Goal: Task Accomplishment & Management: Complete application form

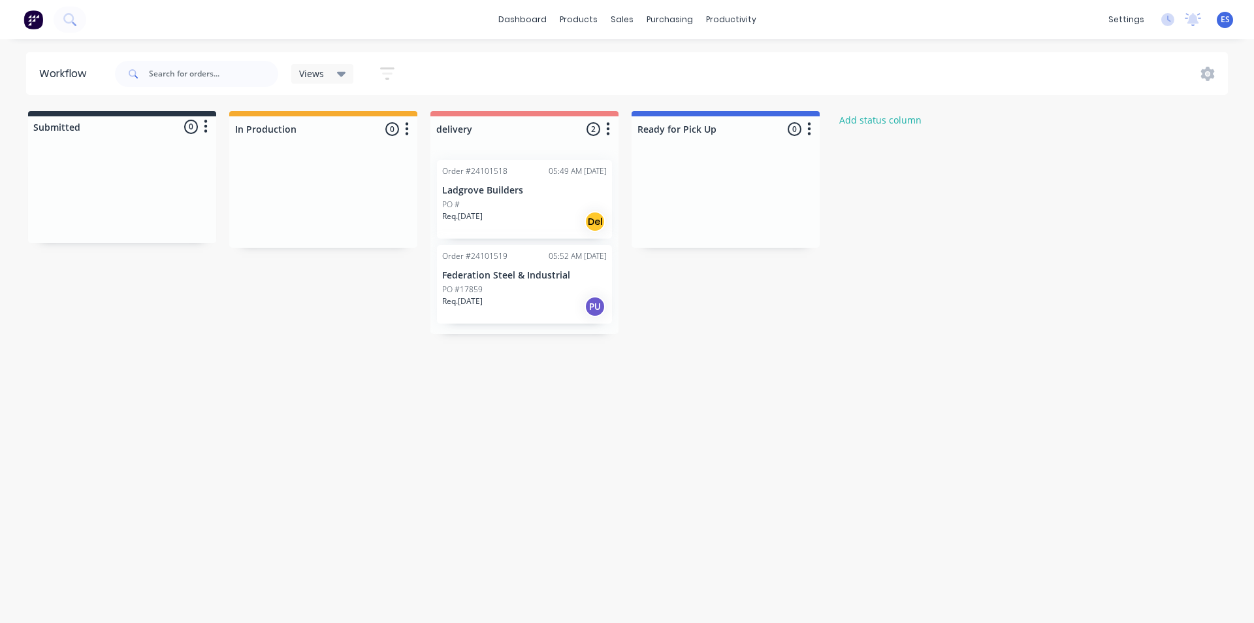
click at [29, 20] on img at bounding box center [34, 20] width 20 height 20
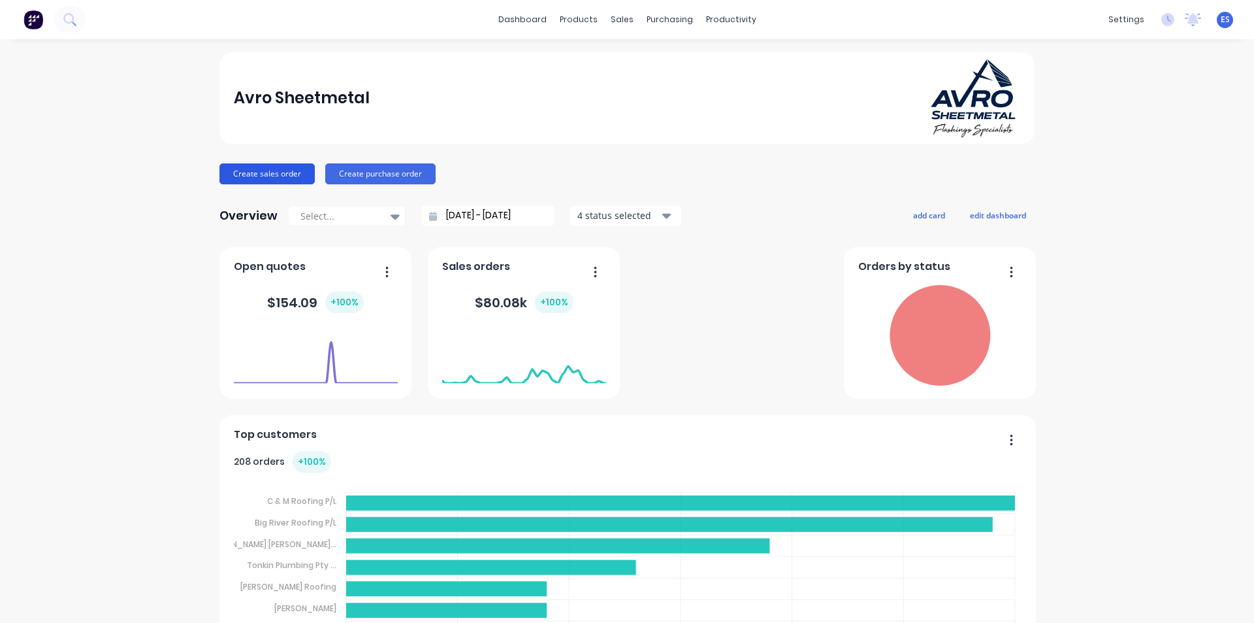
click at [260, 169] on button "Create sales order" at bounding box center [267, 173] width 95 height 21
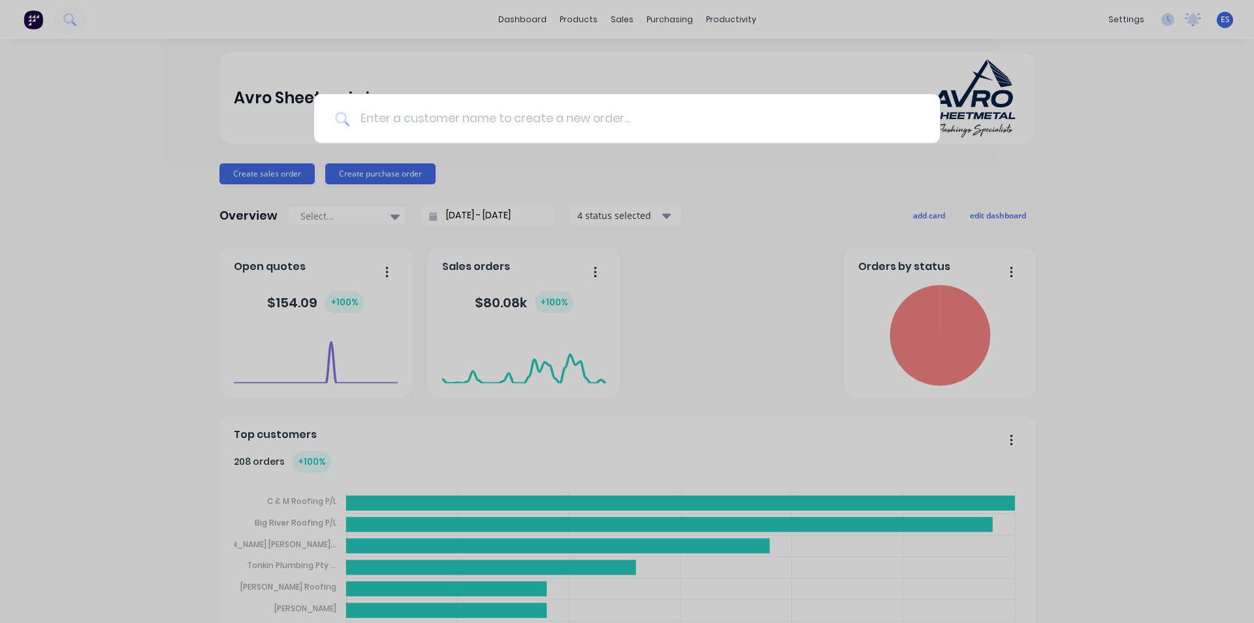
click at [448, 127] on input at bounding box center [635, 118] width 570 height 49
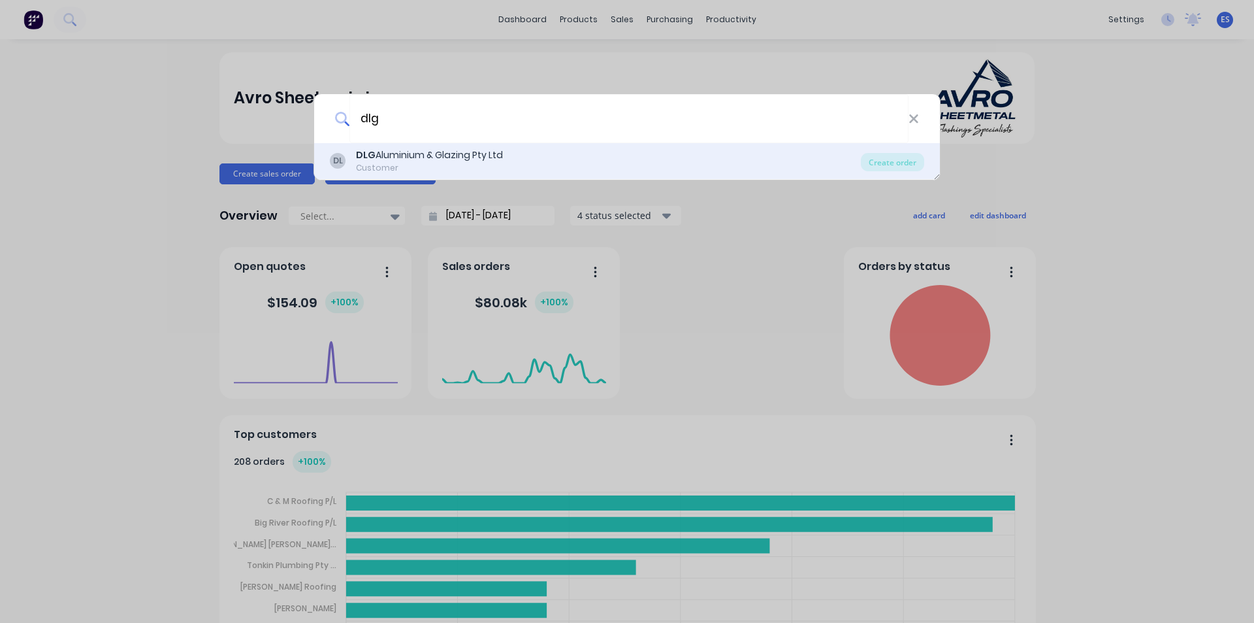
type input "dlg"
click at [457, 148] on div "DLG Aluminium & Glazing Pty Ltd" at bounding box center [429, 155] width 147 height 14
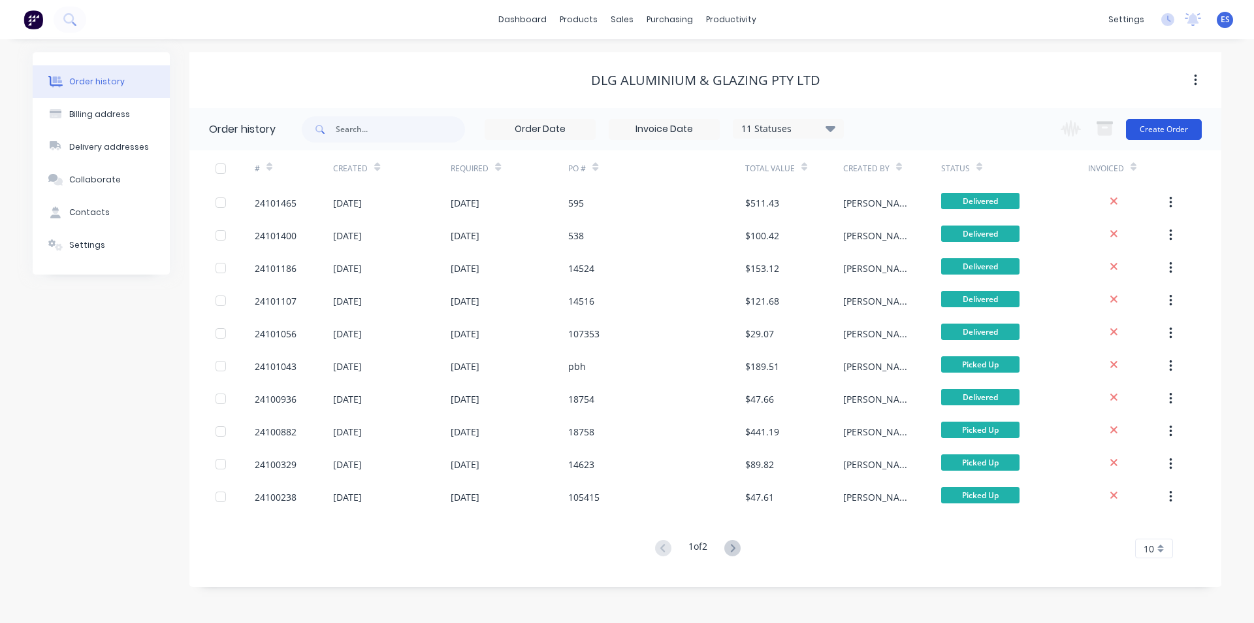
click at [1165, 125] on button "Create Order" at bounding box center [1164, 129] width 76 height 21
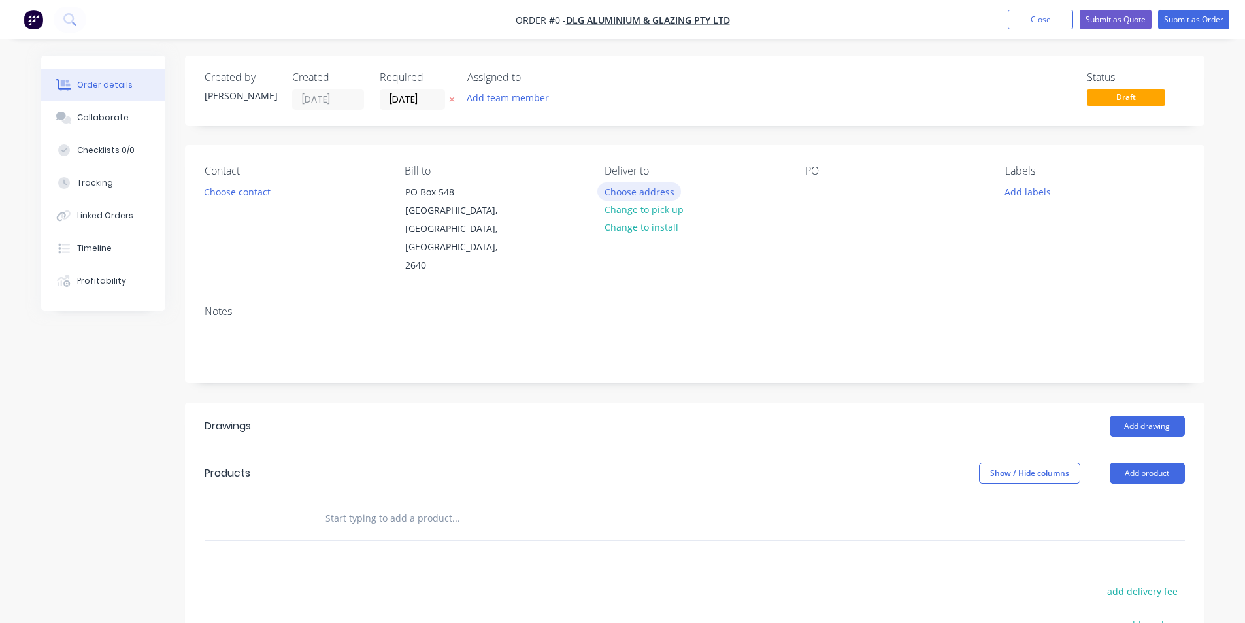
click at [653, 192] on button "Choose address" at bounding box center [639, 191] width 84 height 18
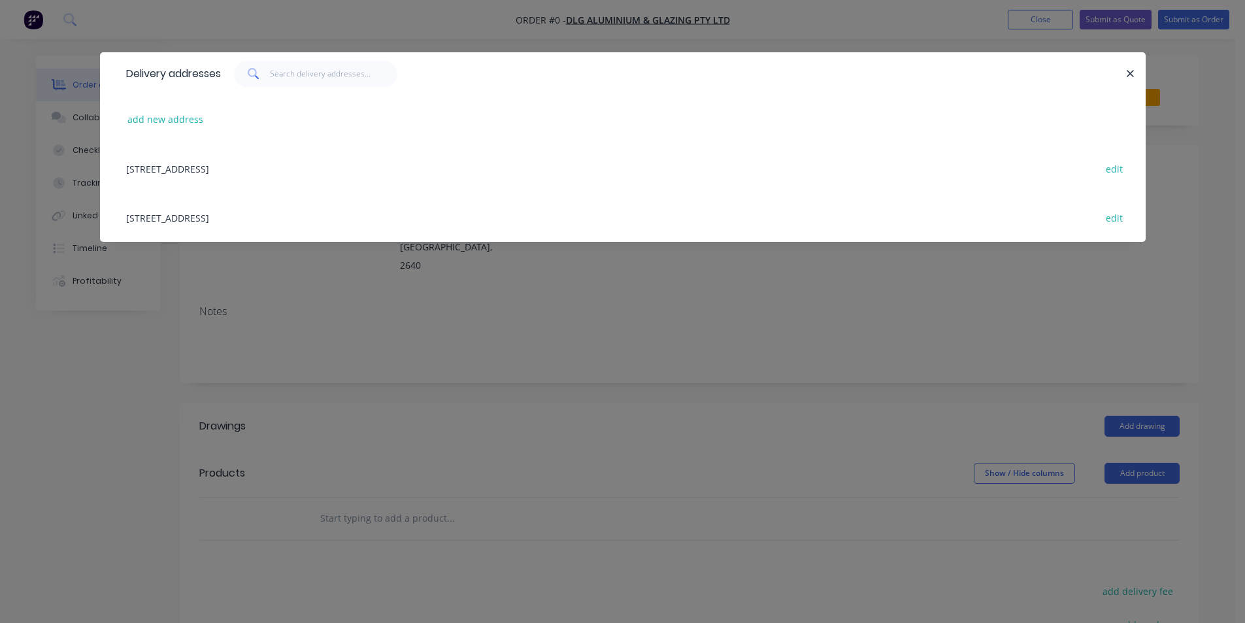
click at [286, 211] on div "[STREET_ADDRESS] edit" at bounding box center [623, 217] width 1006 height 49
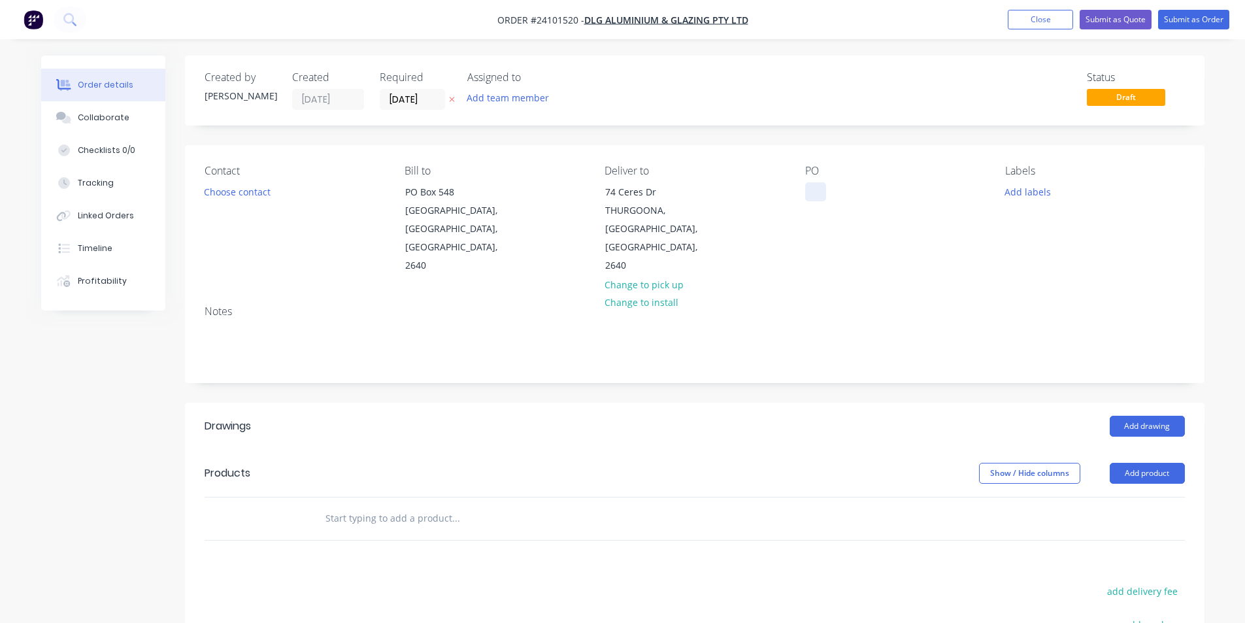
click at [819, 193] on div at bounding box center [815, 191] width 21 height 19
click at [1119, 416] on button "Add drawing" at bounding box center [1146, 426] width 75 height 21
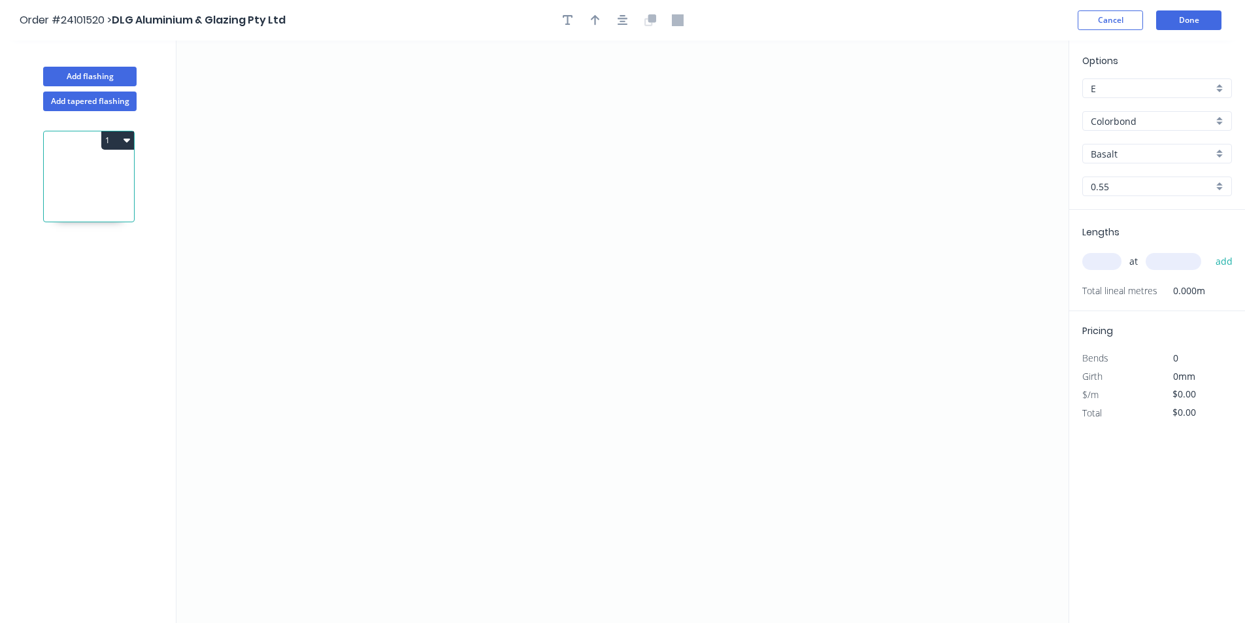
click at [1113, 154] on input "Basalt" at bounding box center [1151, 154] width 122 height 14
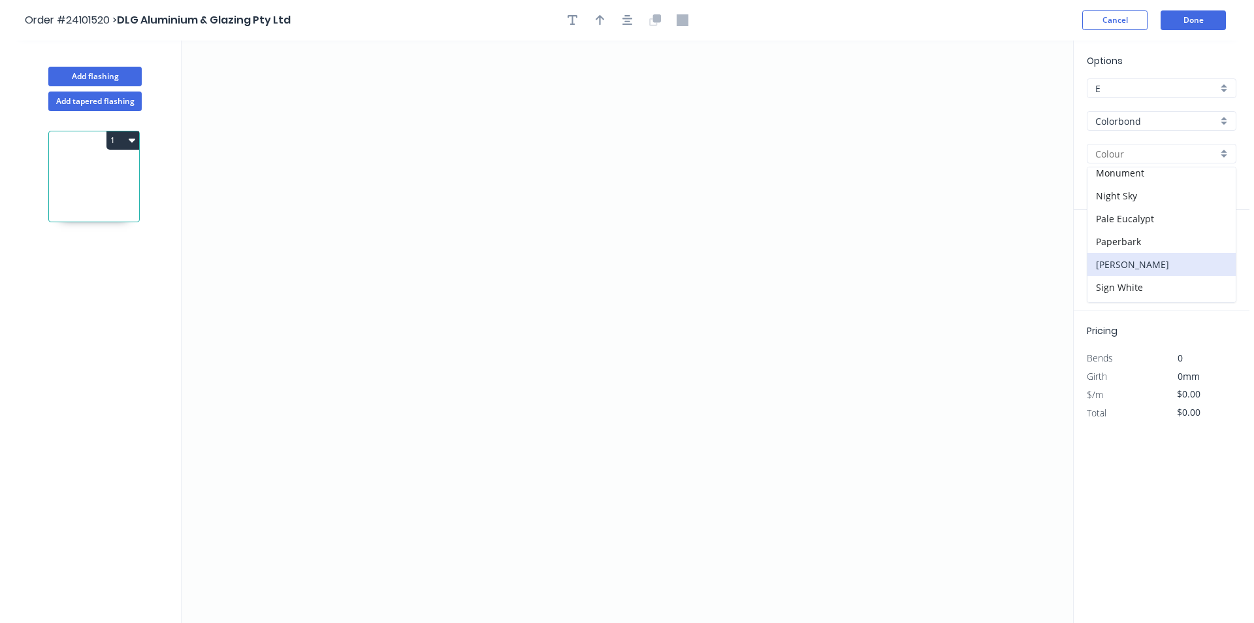
scroll to position [327, 0]
click at [1136, 241] on div "Paperbark" at bounding box center [1157, 240] width 148 height 23
type input "Paperbark"
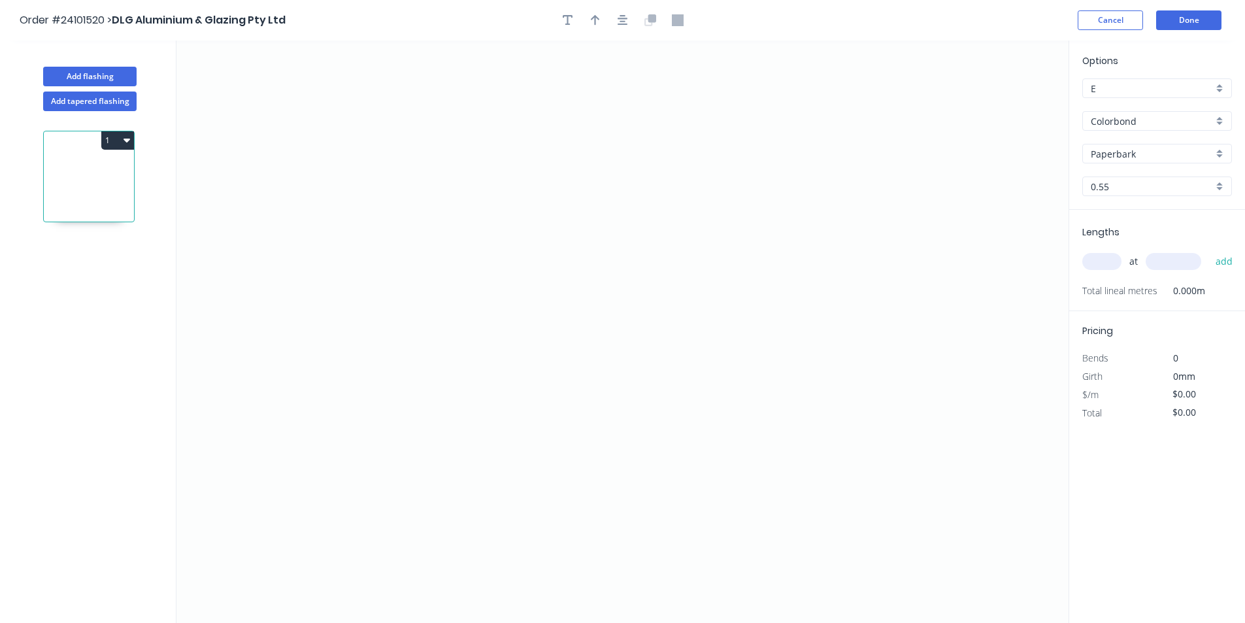
click at [1111, 257] on input "text" at bounding box center [1101, 261] width 39 height 17
click at [539, 193] on icon "0" at bounding box center [622, 332] width 892 height 582
click at [546, 297] on icon "0" at bounding box center [622, 332] width 892 height 582
click at [707, 293] on icon "0 ?" at bounding box center [622, 332] width 892 height 582
click at [707, 293] on circle at bounding box center [707, 297] width 20 height 20
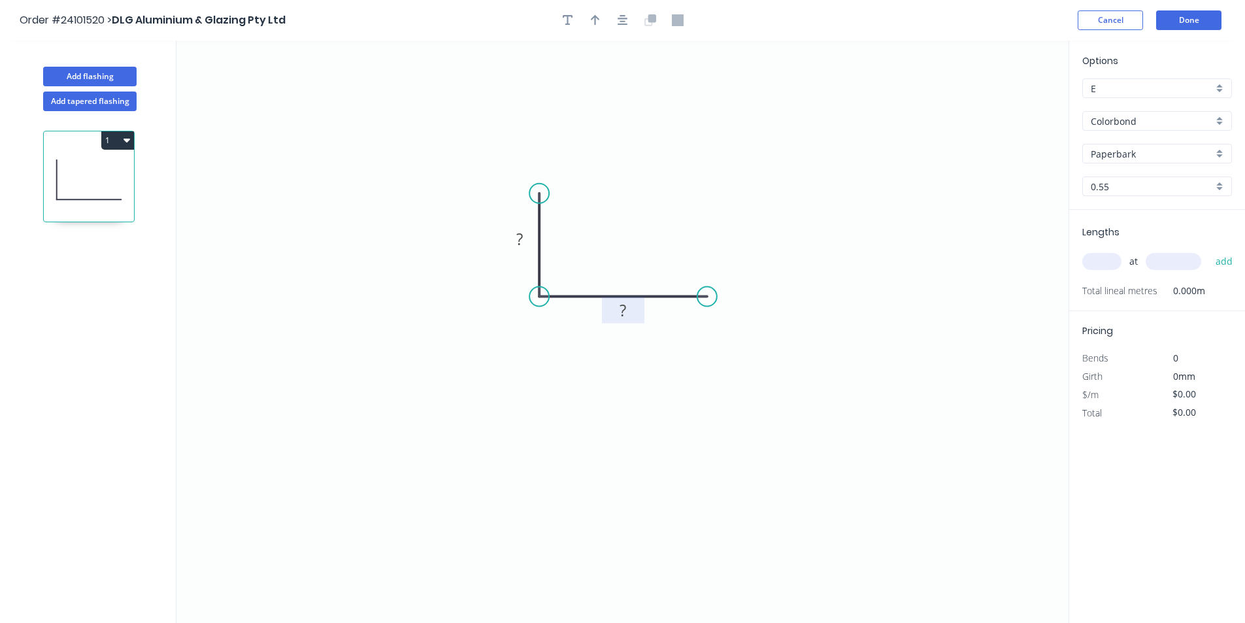
click at [634, 304] on rect at bounding box center [623, 311] width 26 height 18
click at [522, 244] on tspan "?" at bounding box center [519, 239] width 7 height 22
click at [1098, 255] on input "text" at bounding box center [1101, 261] width 39 height 17
type input "$6.75"
type input "1"
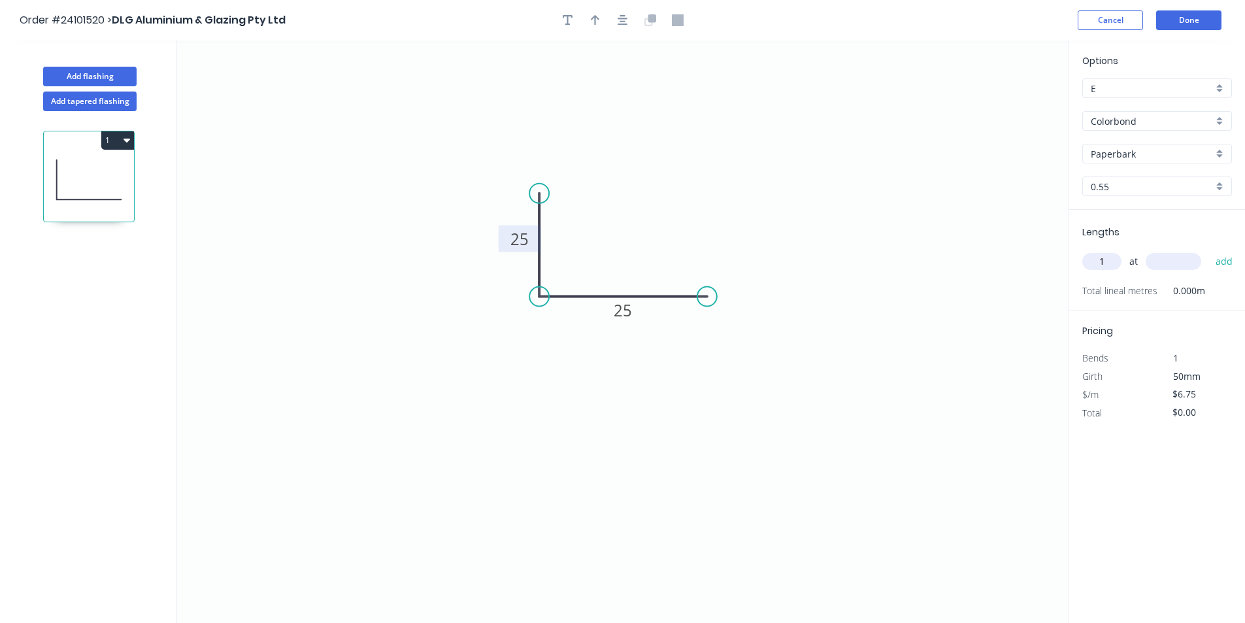
click at [1156, 261] on input "text" at bounding box center [1173, 261] width 56 height 17
type input "1195"
click at [1209, 250] on button "add" at bounding box center [1224, 261] width 31 height 22
click at [121, 139] on button "1" at bounding box center [117, 140] width 33 height 18
click at [87, 176] on div "Duplicate" at bounding box center [72, 172] width 101 height 19
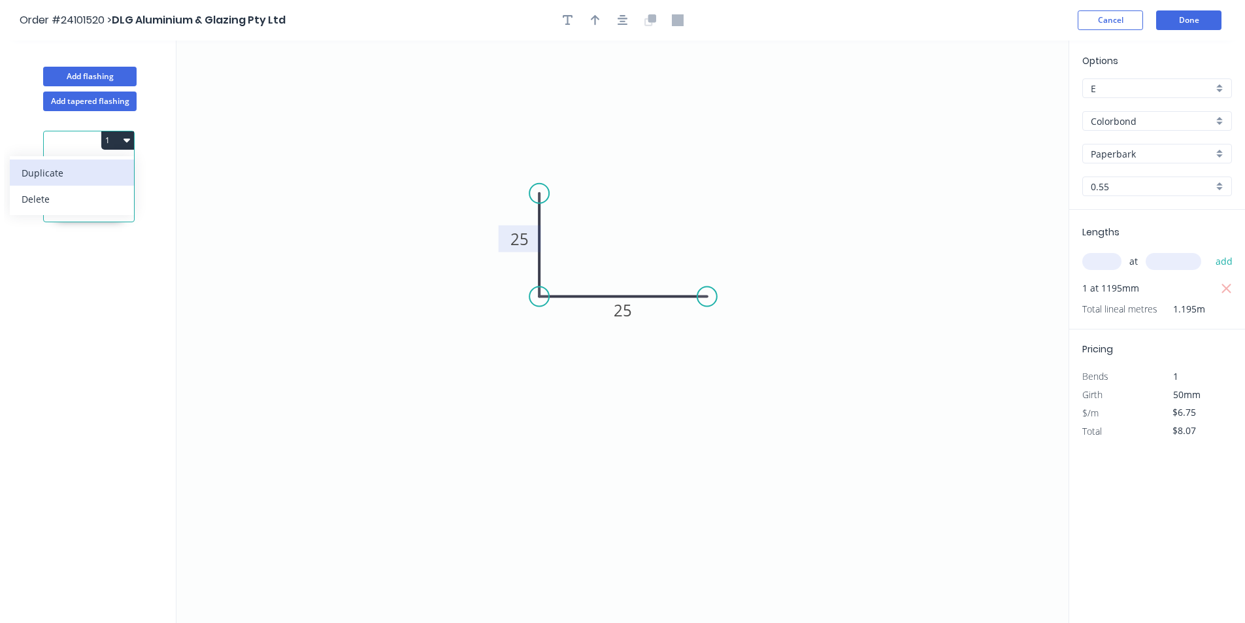
type input "$0.00"
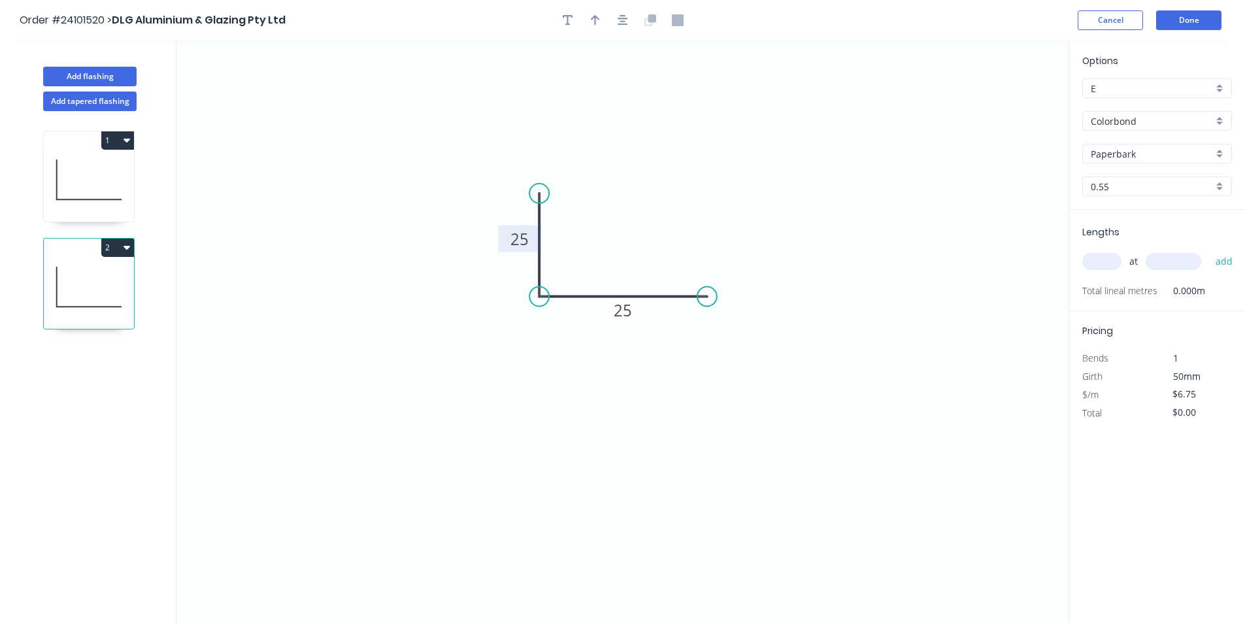
click at [521, 239] on tspan "25" at bounding box center [519, 239] width 18 height 22
click at [614, 309] on tspan "25" at bounding box center [622, 310] width 18 height 22
click at [1105, 263] on input "text" at bounding box center [1101, 261] width 39 height 17
type input "$10.01"
type input "1"
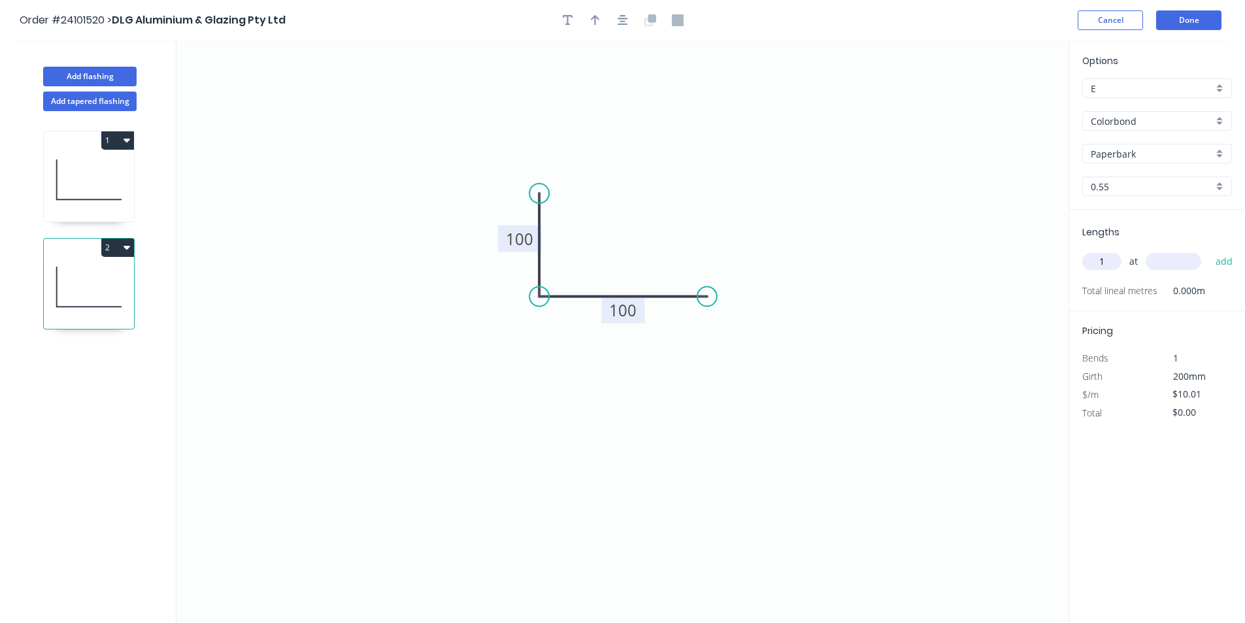
click at [1160, 260] on input "text" at bounding box center [1173, 261] width 56 height 17
type input "1250"
click at [1209, 250] on button "add" at bounding box center [1224, 261] width 31 height 22
type input "$12.51"
click at [1194, 17] on button "Done" at bounding box center [1188, 20] width 65 height 20
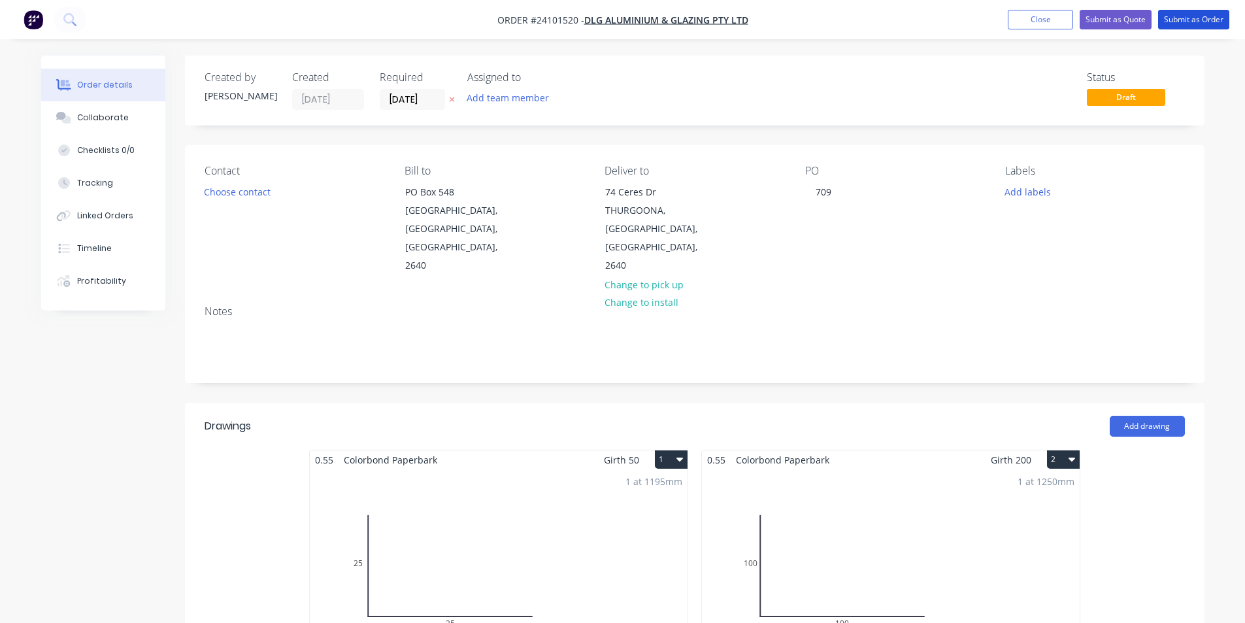
click at [1194, 17] on button "Submit as Order" at bounding box center [1193, 20] width 71 height 20
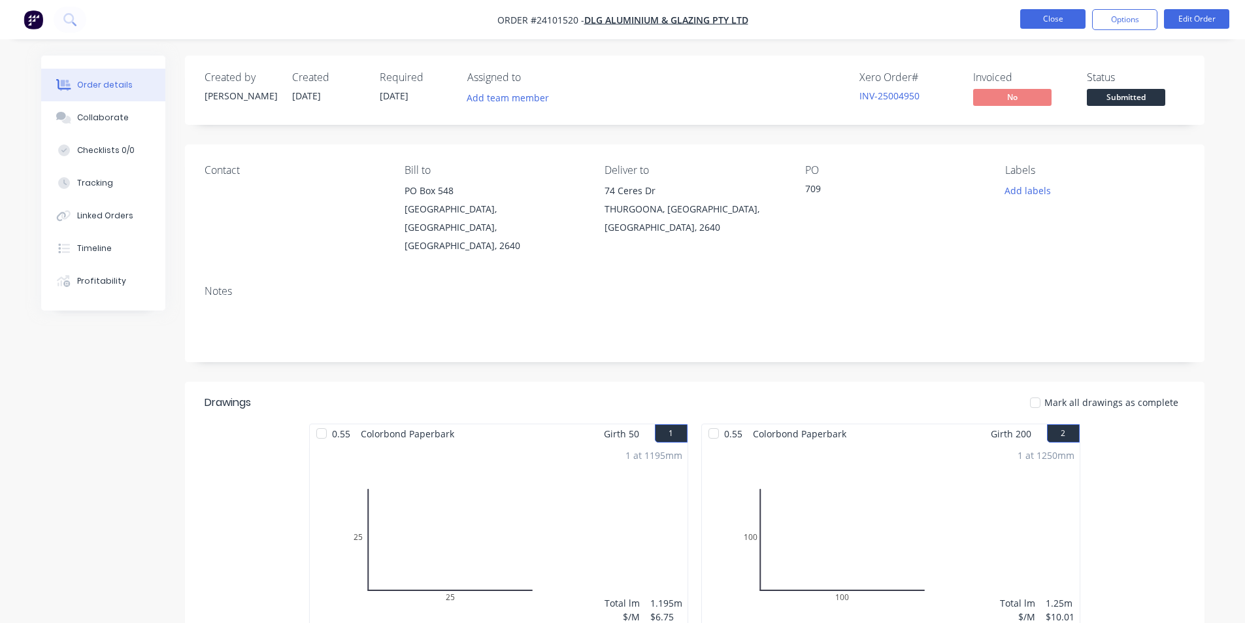
click at [1042, 10] on button "Close" at bounding box center [1052, 19] width 65 height 20
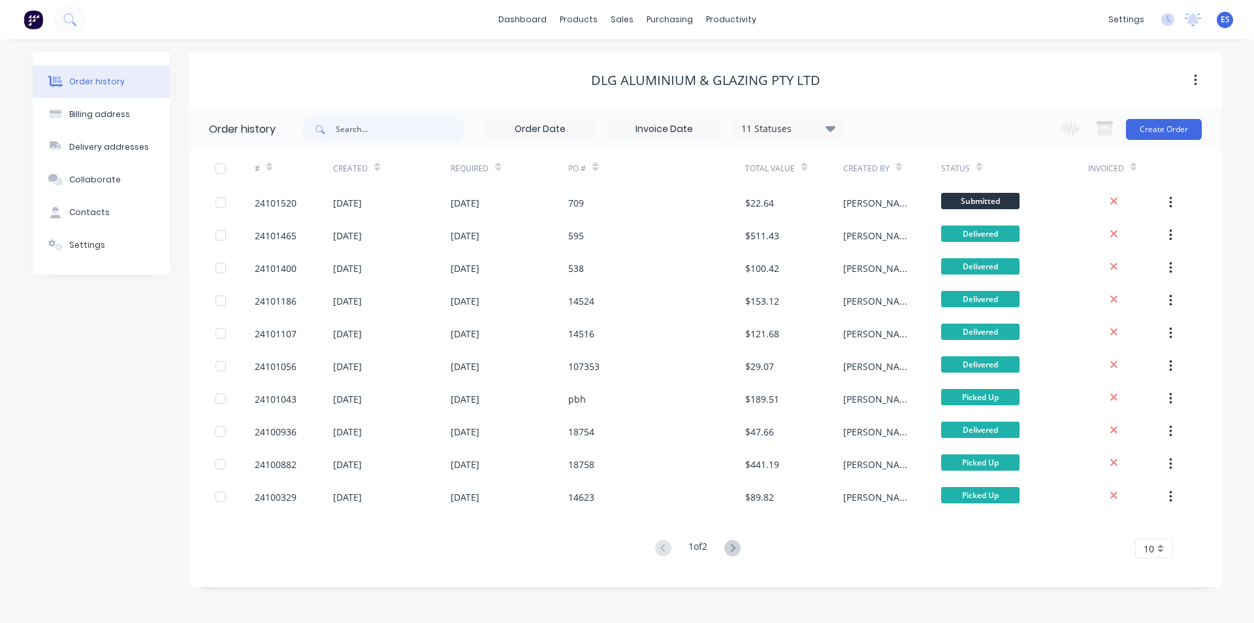
click at [31, 15] on img at bounding box center [34, 20] width 20 height 20
